Goal: Book appointment/travel/reservation

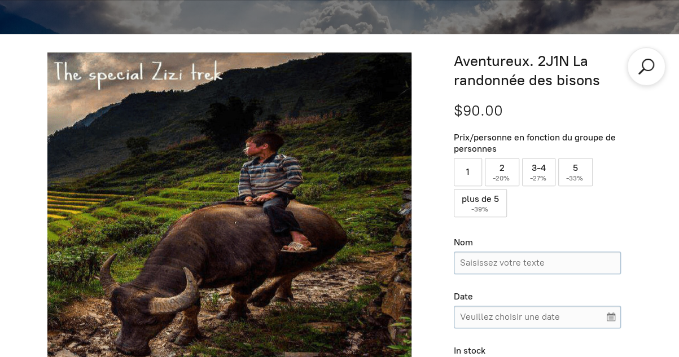
scroll to position [431, 0]
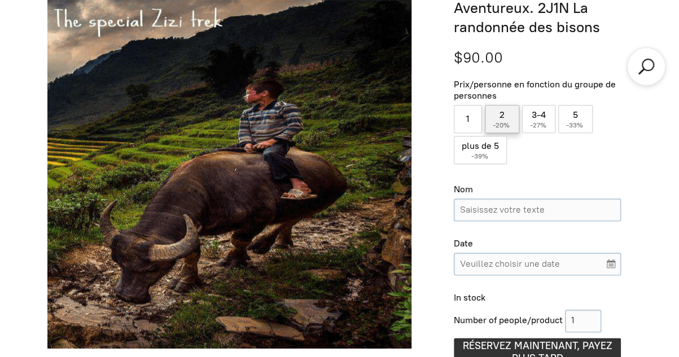
click at [503, 129] on font "-20%" at bounding box center [500, 125] width 17 height 8
click at [503, 129] on input "2 ( -20% )" at bounding box center [502, 119] width 34 height 28
radio input "true"
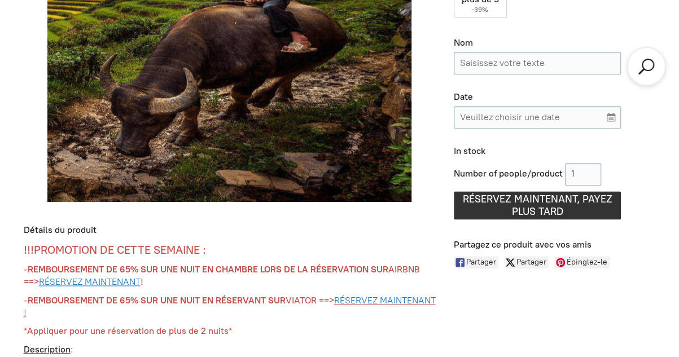
scroll to position [578, 0]
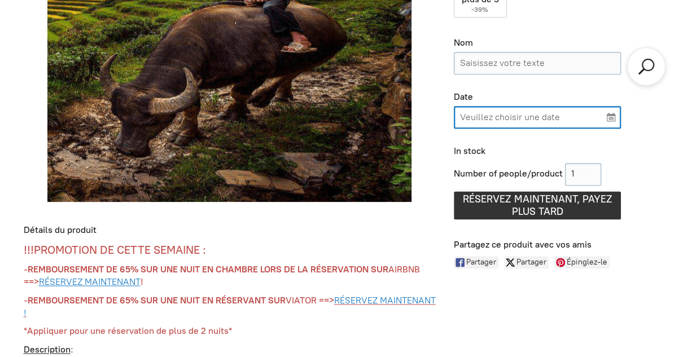
click at [613, 117] on input "Veuillez choisir une date" at bounding box center [537, 117] width 167 height 23
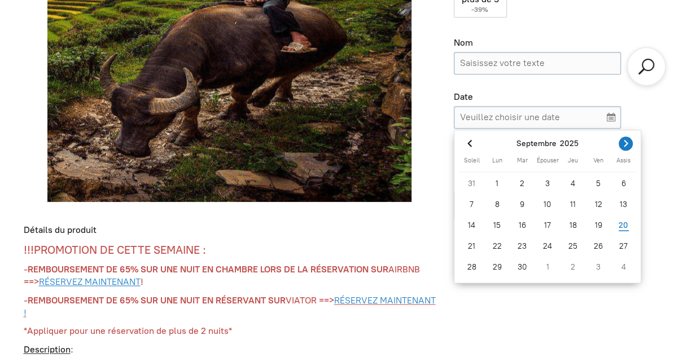
click at [623, 147] on icon "Mois prochain" at bounding box center [625, 143] width 11 height 11
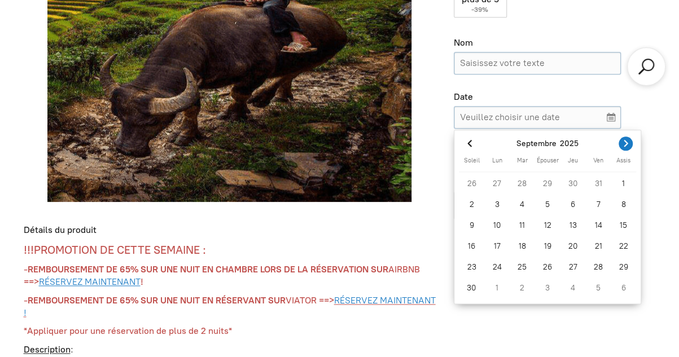
click at [622, 146] on icon "Mois prochain" at bounding box center [625, 143] width 11 height 11
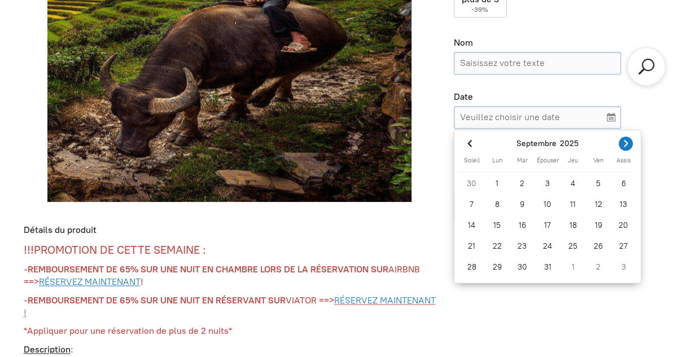
click at [622, 146] on icon "Mois prochain" at bounding box center [625, 143] width 11 height 11
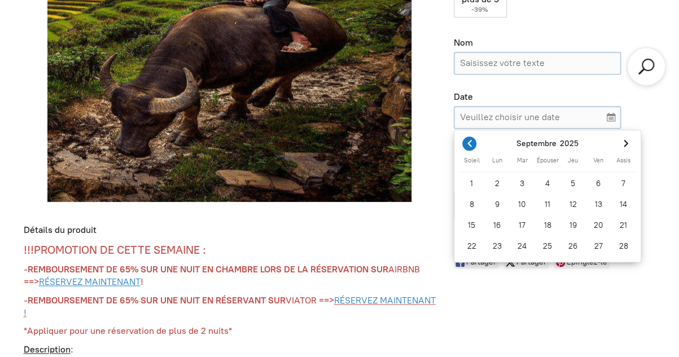
click at [464, 141] on icon "Mois précédent" at bounding box center [469, 143] width 11 height 11
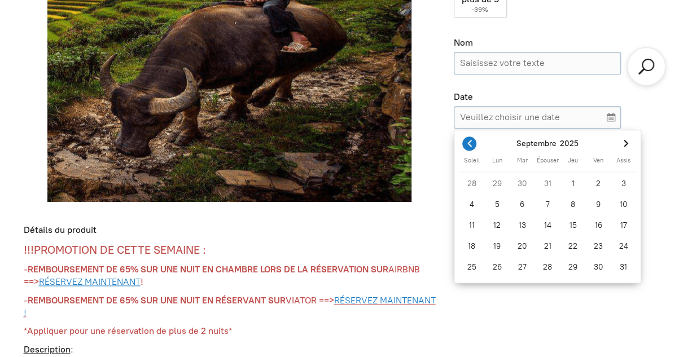
click at [464, 141] on icon "Mois précédent" at bounding box center [469, 143] width 11 height 11
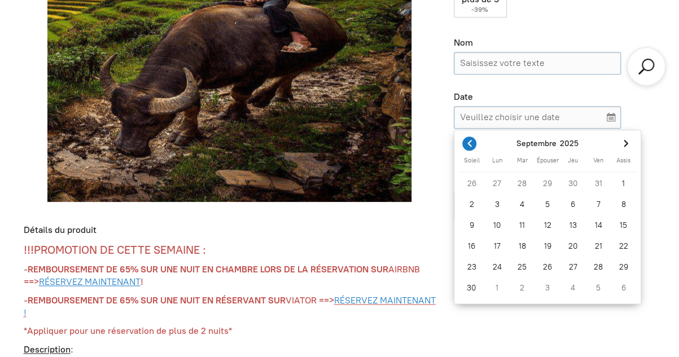
click at [464, 141] on icon "Mois précédent" at bounding box center [469, 143] width 11 height 11
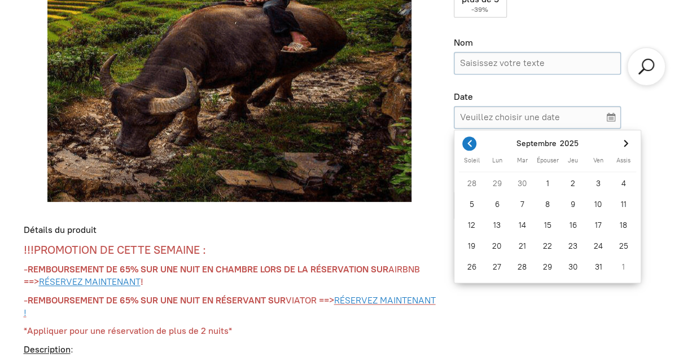
click at [464, 141] on icon "Mois précédent" at bounding box center [469, 143] width 11 height 11
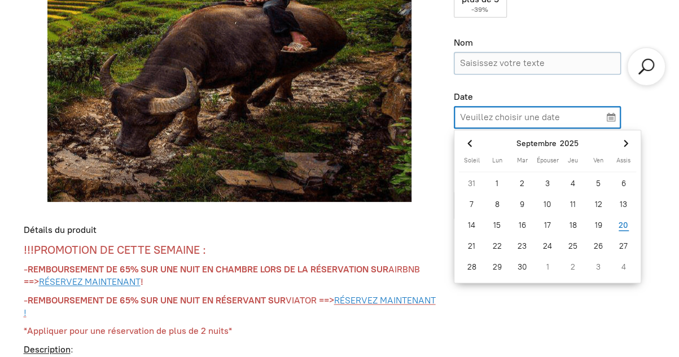
click at [609, 112] on input "Veuillez choisir une date" at bounding box center [537, 117] width 167 height 23
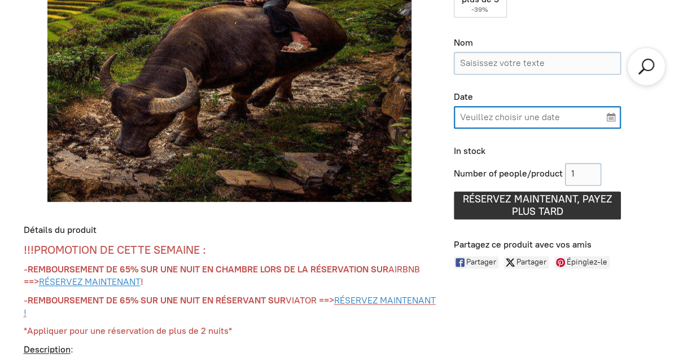
click at [615, 118] on input "Veuillez choisir une date" at bounding box center [537, 117] width 167 height 23
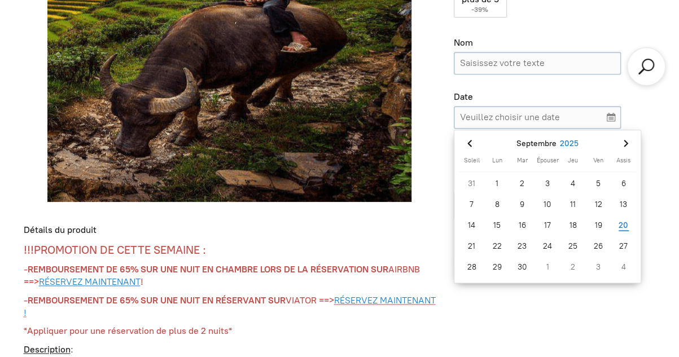
click at [569, 143] on font "2025" at bounding box center [569, 144] width 19 height 10
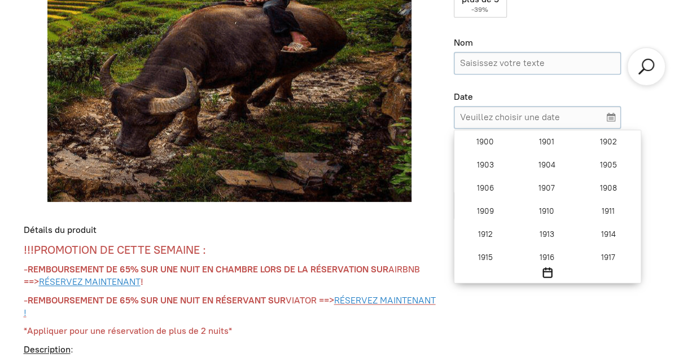
scroll to position [885, 0]
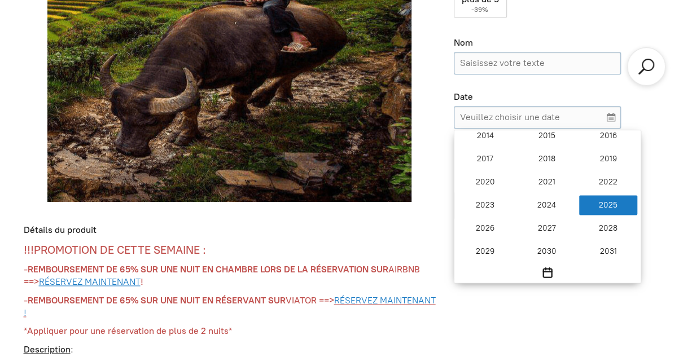
click at [613, 208] on font "2025" at bounding box center [607, 205] width 19 height 10
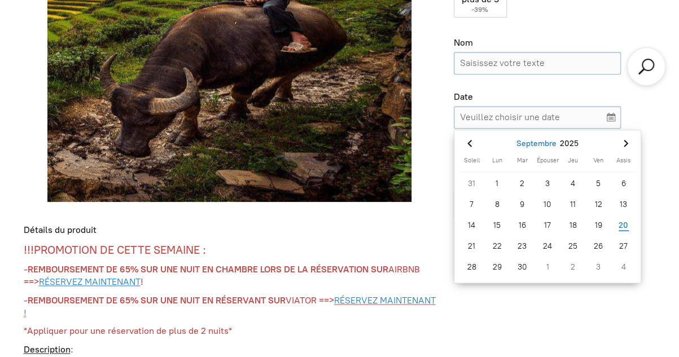
click at [534, 142] on font "Septembre" at bounding box center [536, 144] width 40 height 10
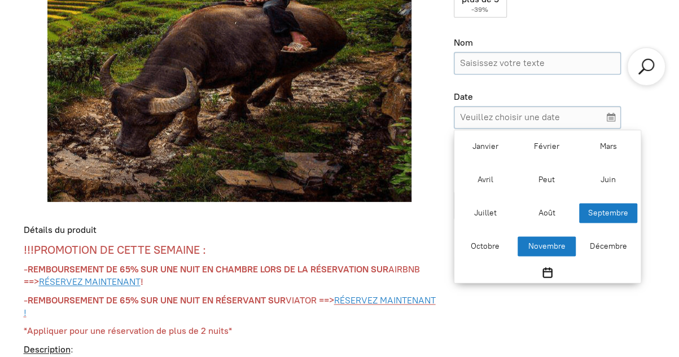
click at [555, 244] on font "Novembre" at bounding box center [545, 246] width 37 height 10
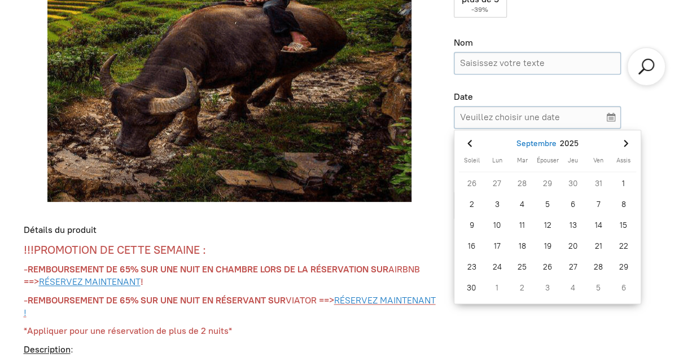
click at [538, 139] on font "Septembre" at bounding box center [536, 144] width 40 height 10
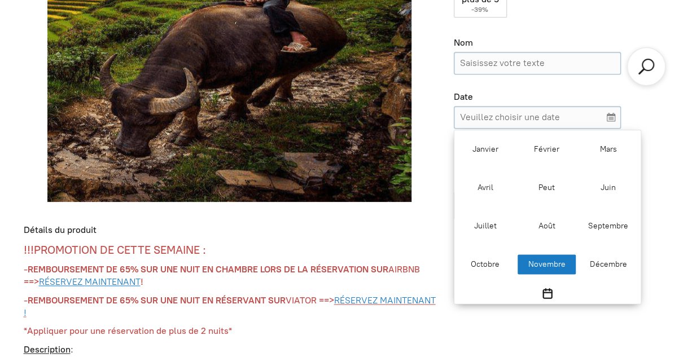
click at [544, 257] on div "Novembre" at bounding box center [546, 264] width 58 height 20
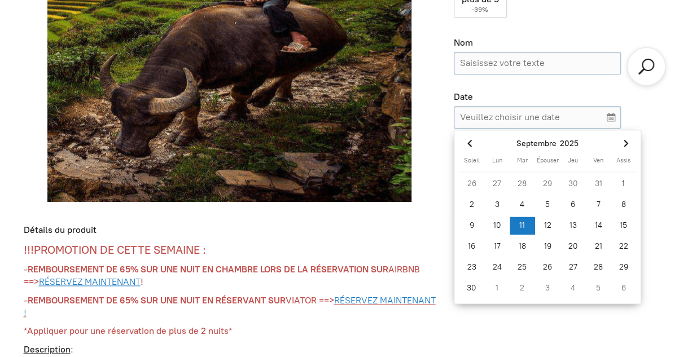
click at [522, 221] on div "11" at bounding box center [521, 226] width 25 height 18
type input "[DATE]"
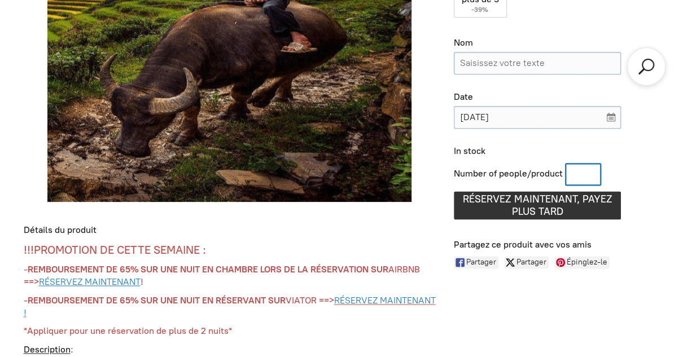
click at [580, 172] on input "Number of people/product" at bounding box center [583, 174] width 36 height 23
click at [597, 172] on input "1" at bounding box center [583, 174] width 36 height 23
type input "2"
click at [597, 172] on input "2" at bounding box center [583, 174] width 36 height 23
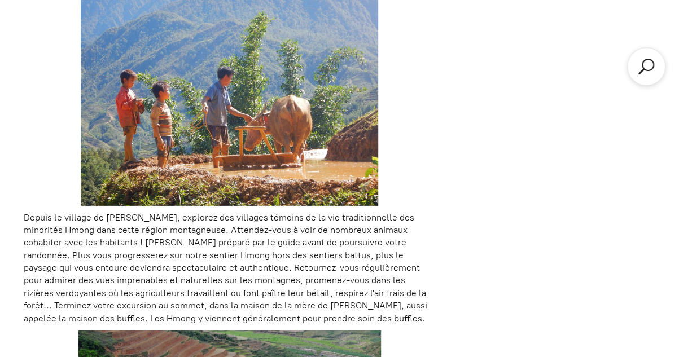
scroll to position [1578, 0]
